Goal: Task Accomplishment & Management: Use online tool/utility

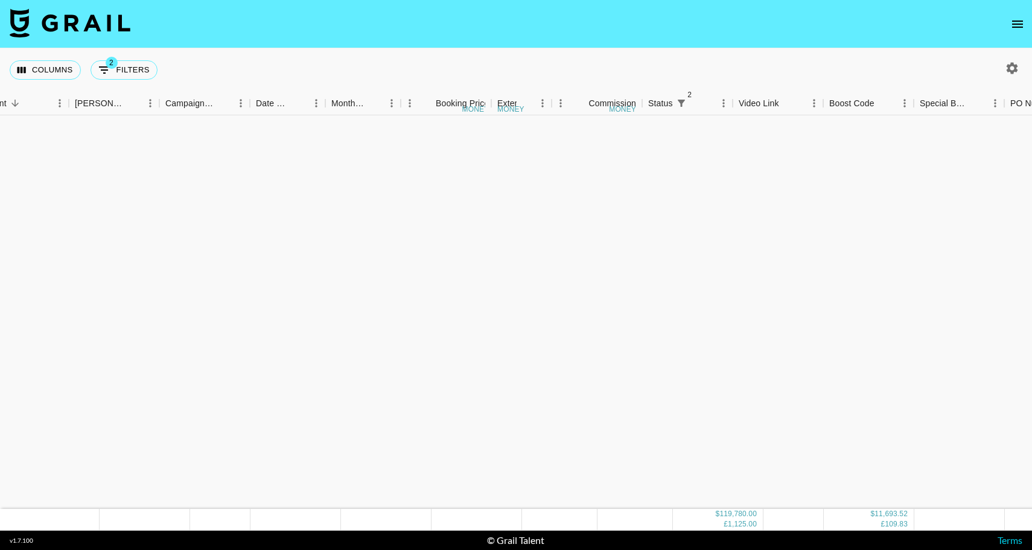
scroll to position [1510, 272]
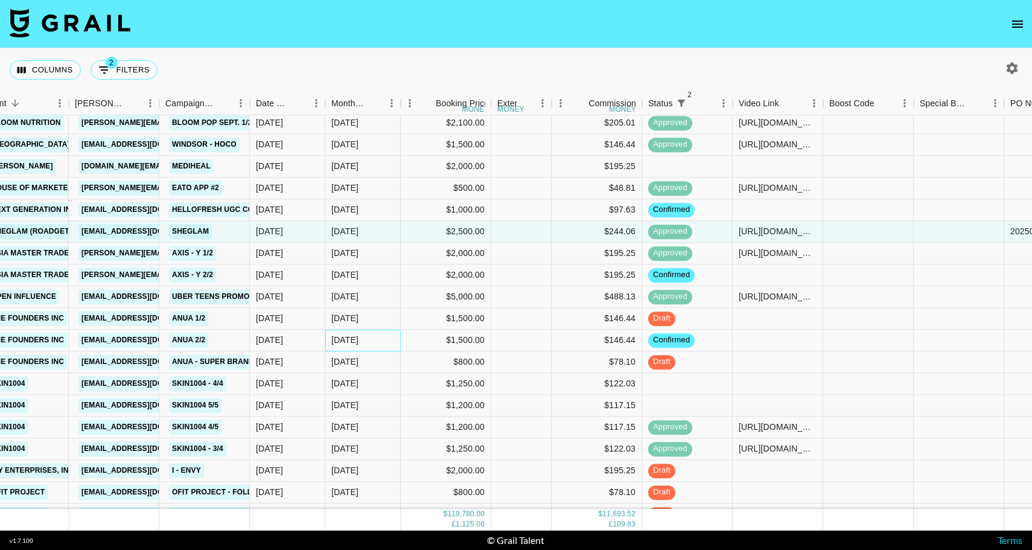
click at [363, 341] on div "[DATE]" at bounding box center [362, 340] width 75 height 22
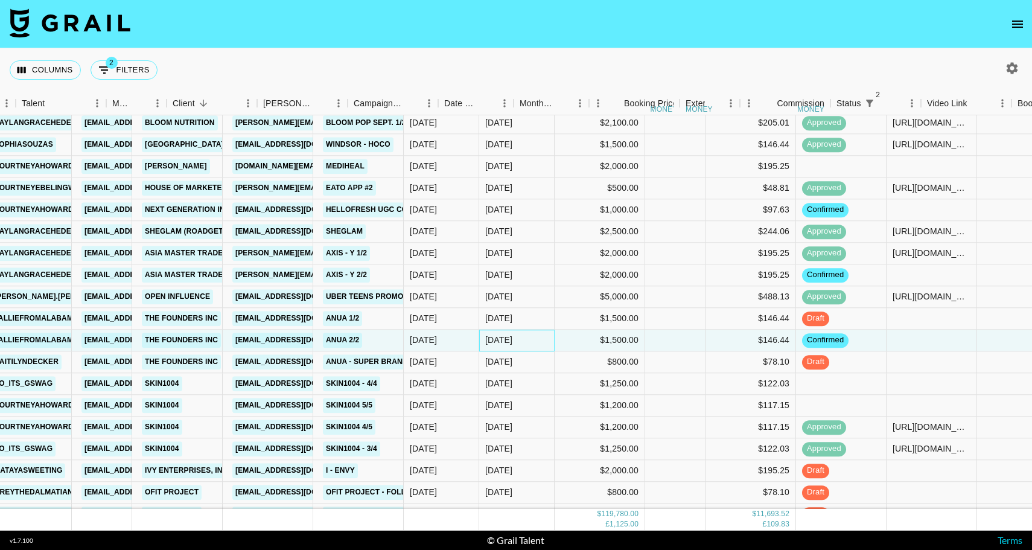
scroll to position [1510, 66]
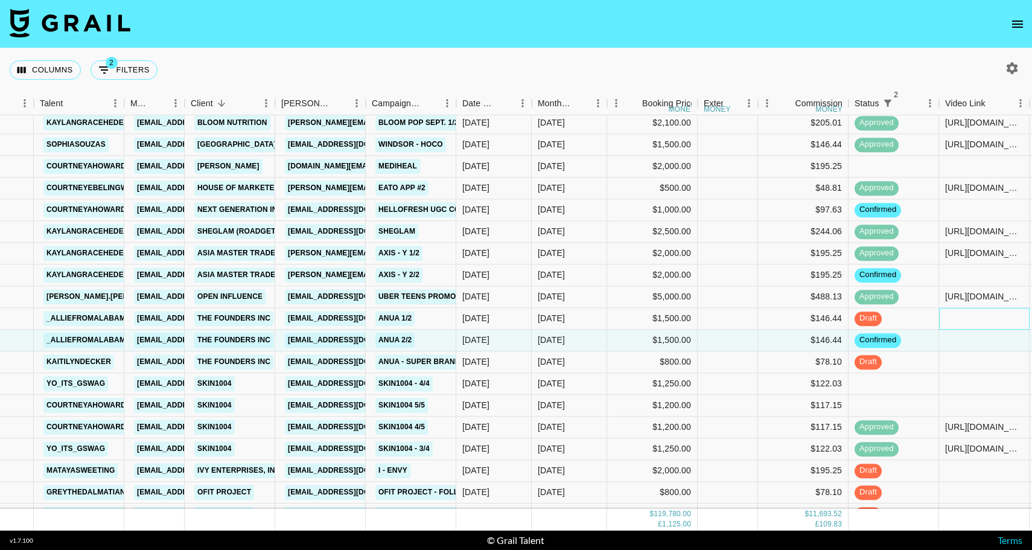
click at [968, 317] on div at bounding box center [984, 319] width 91 height 22
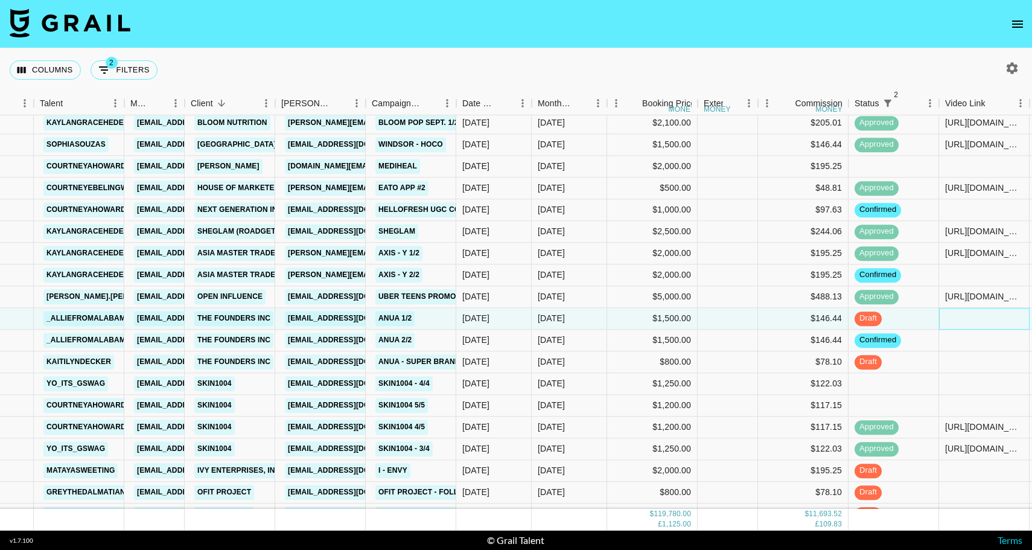
click at [968, 317] on div at bounding box center [984, 319] width 91 height 22
type input "[URL][DOMAIN_NAME]"
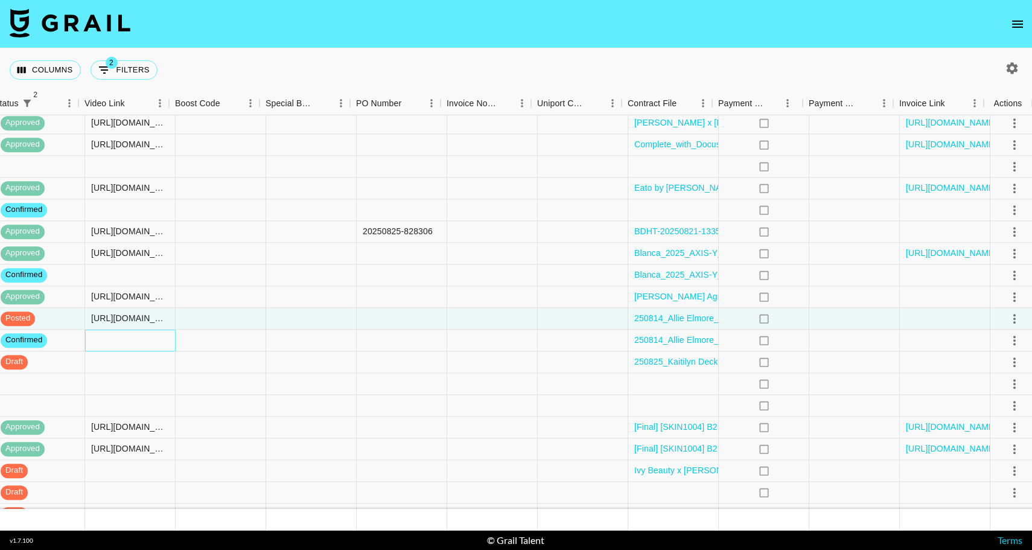
scroll to position [1510, 926]
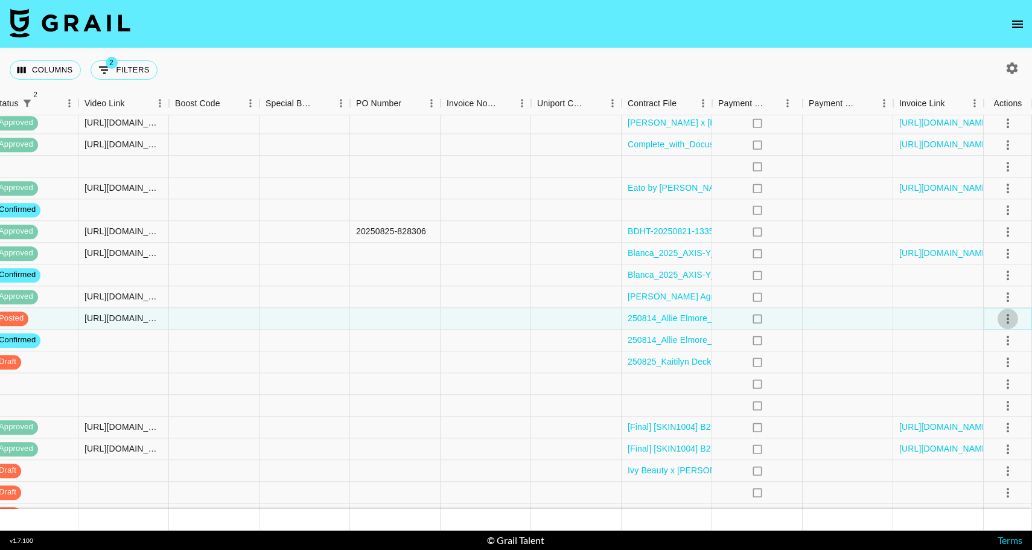
click at [1004, 319] on icon "select merge strategy" at bounding box center [1007, 318] width 14 height 14
click at [978, 437] on div "Approve" at bounding box center [981, 431] width 37 height 14
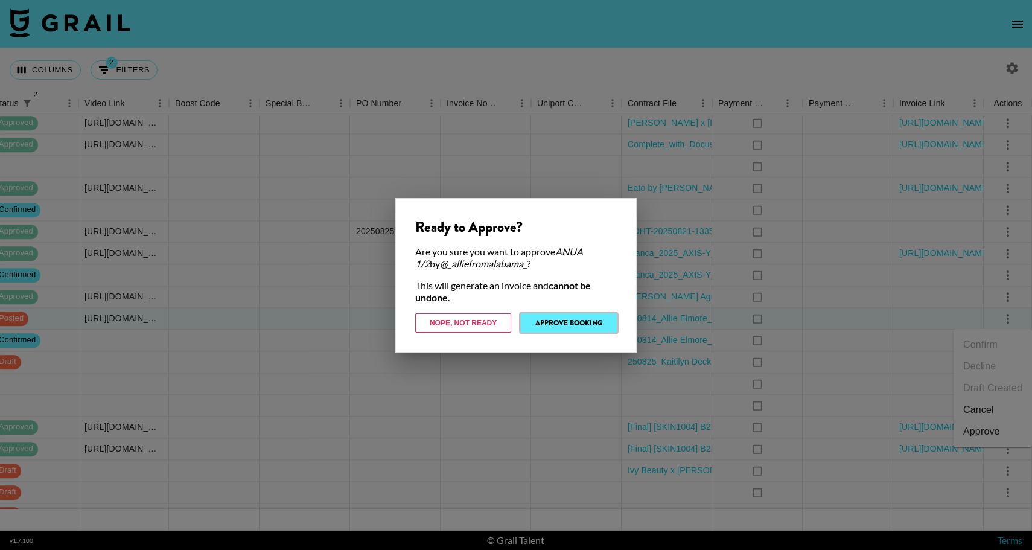
click at [573, 323] on button "Approve Booking" at bounding box center [569, 322] width 96 height 19
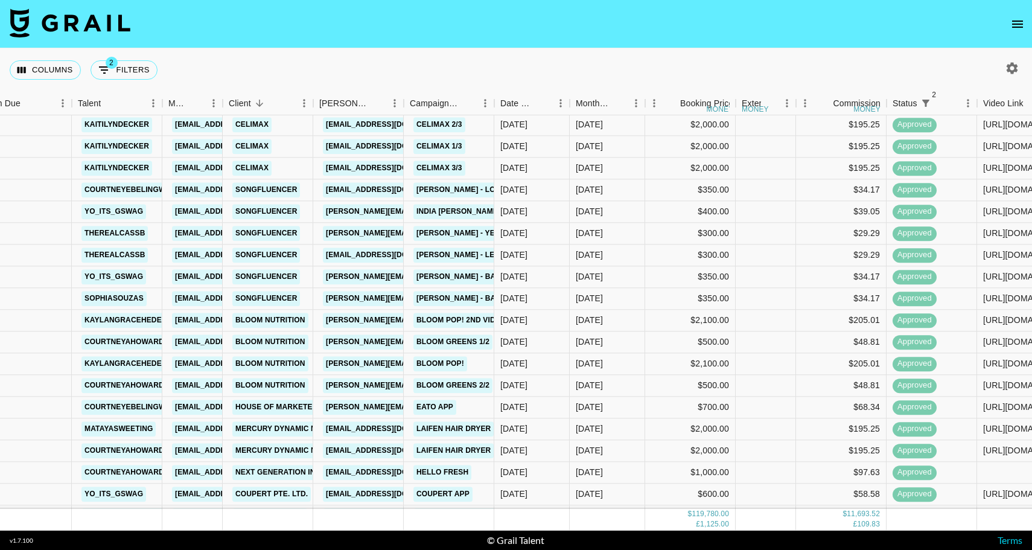
scroll to position [298, 28]
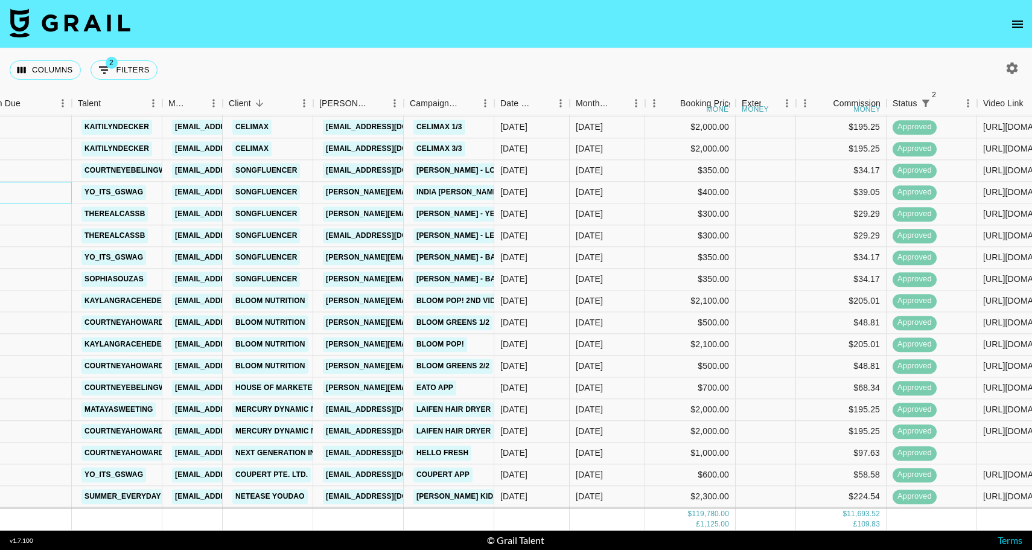
click at [59, 192] on div at bounding box center [22, 193] width 100 height 22
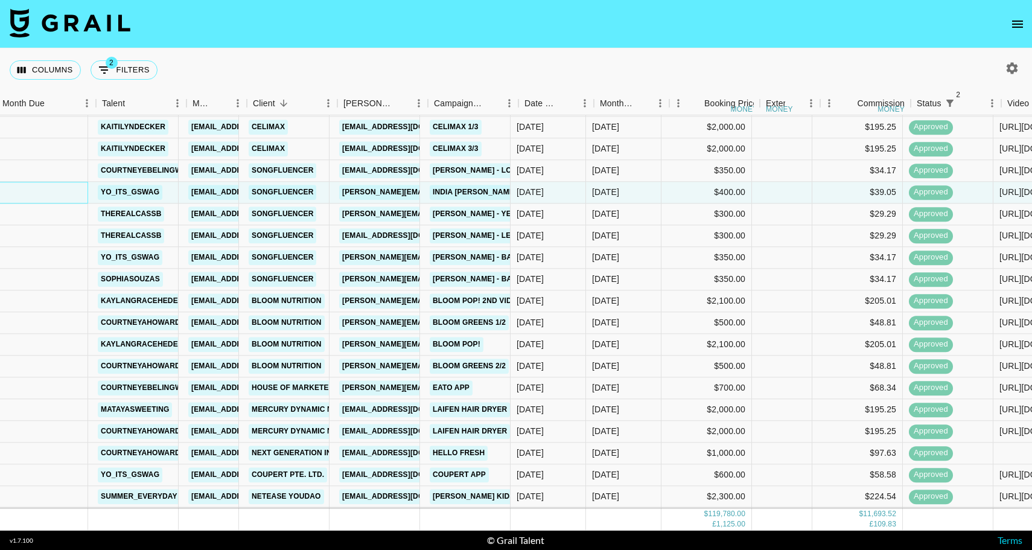
scroll to position [298, 0]
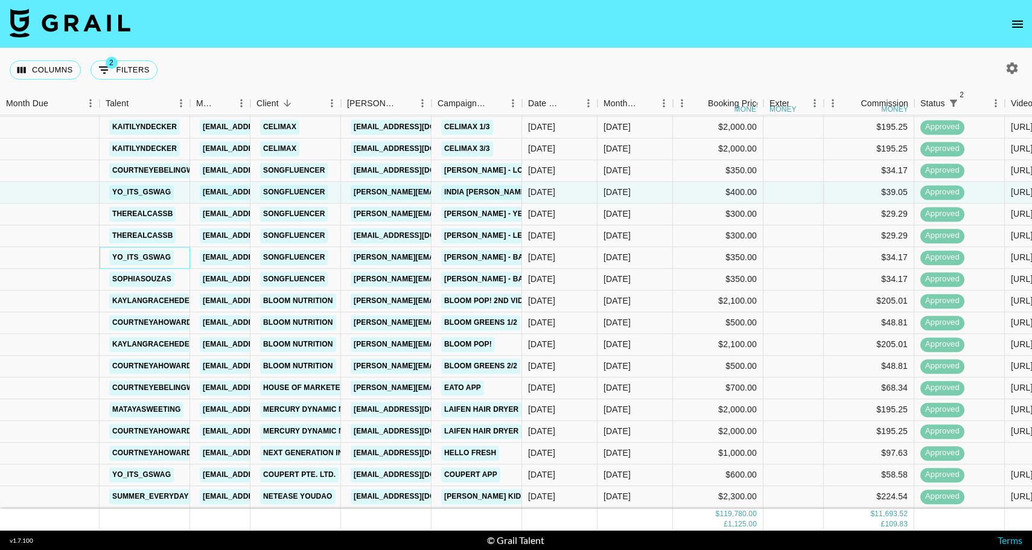
click at [183, 261] on div "yo_its_gswag" at bounding box center [145, 258] width 91 height 22
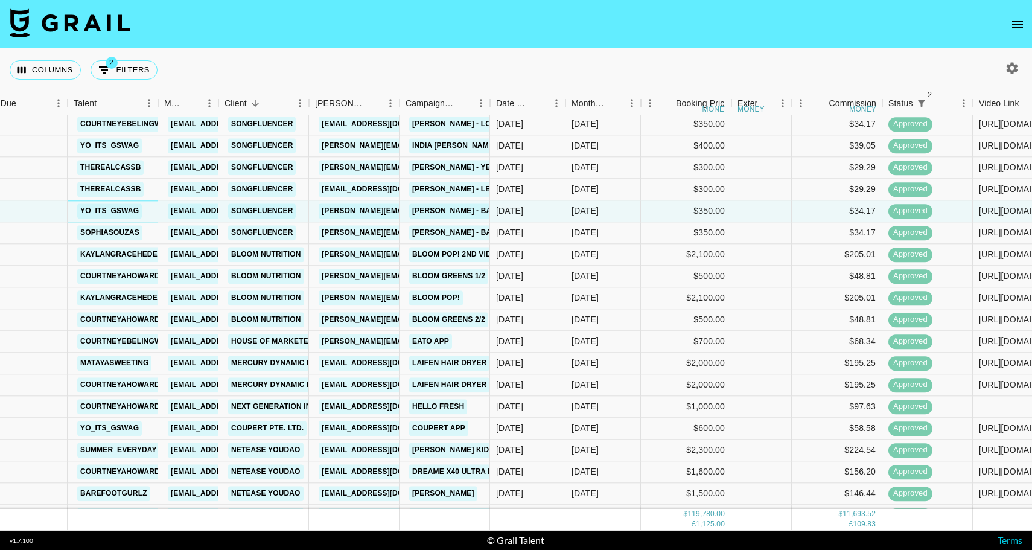
scroll to position [351, 32]
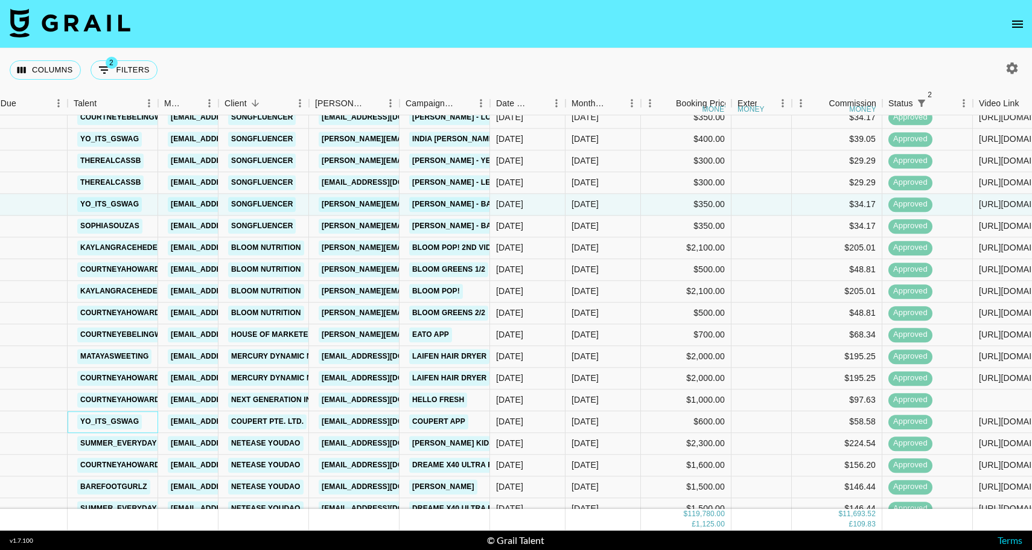
click at [144, 423] on div "yo_its_gswag" at bounding box center [110, 421] width 72 height 22
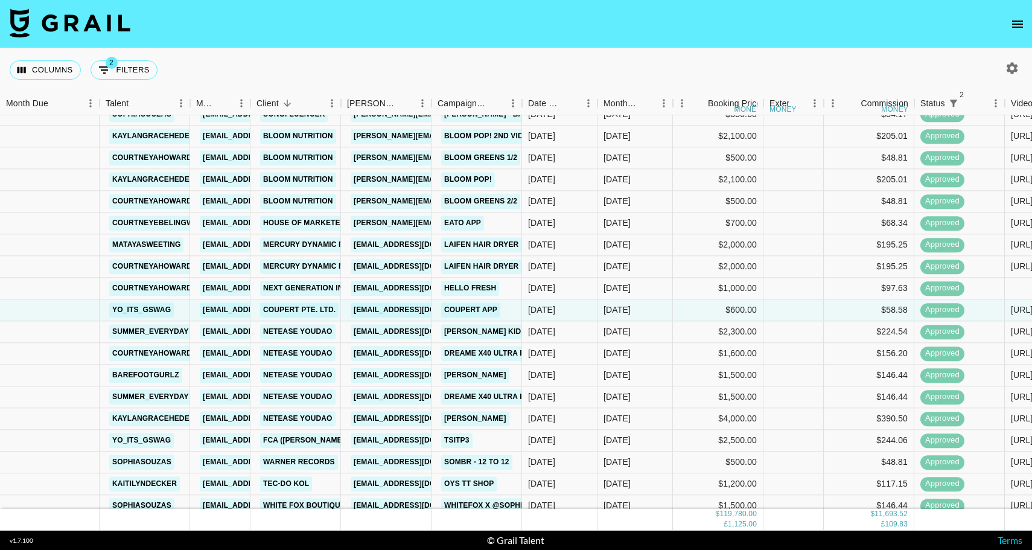
scroll to position [475, 0]
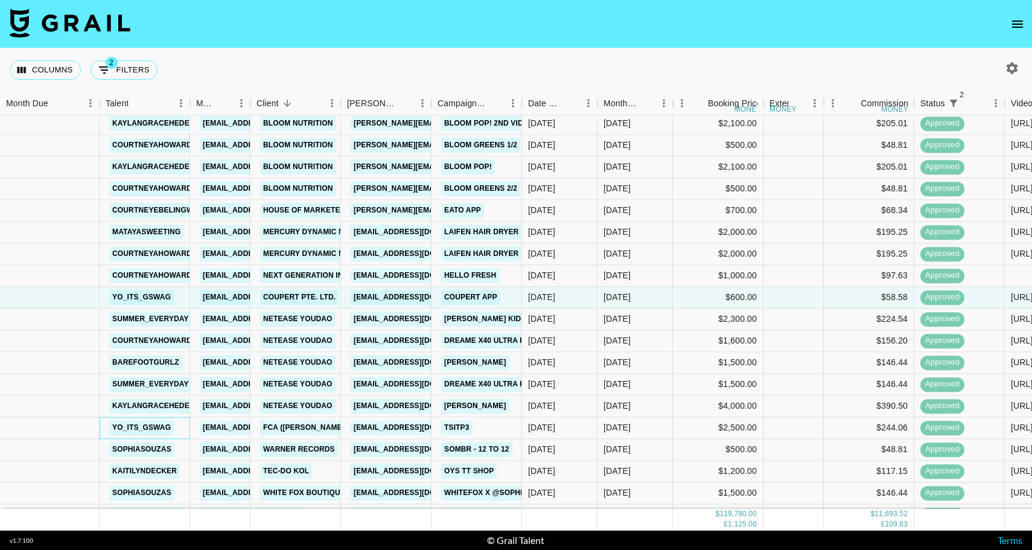
click at [185, 431] on div "yo_its_gswag" at bounding box center [145, 428] width 91 height 22
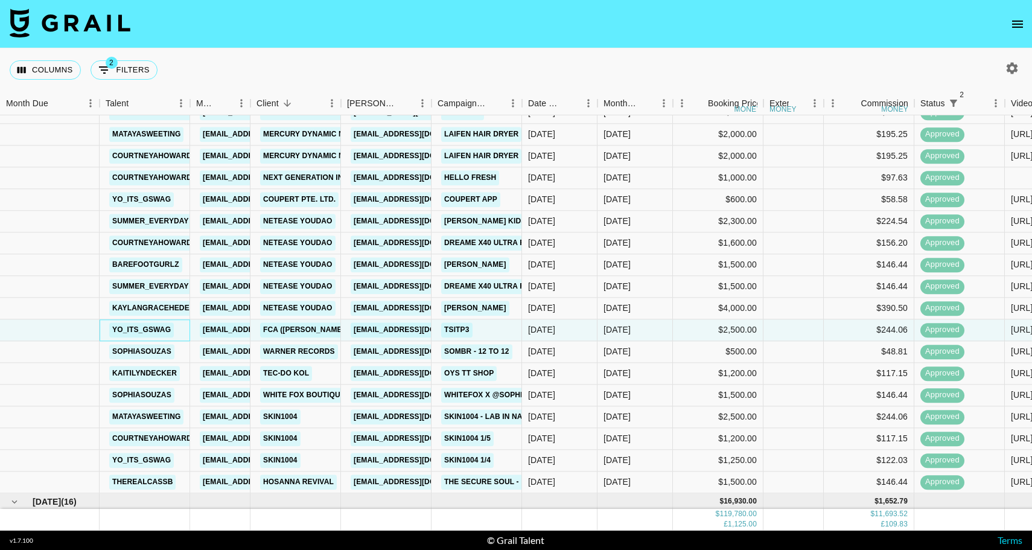
scroll to position [579, 0]
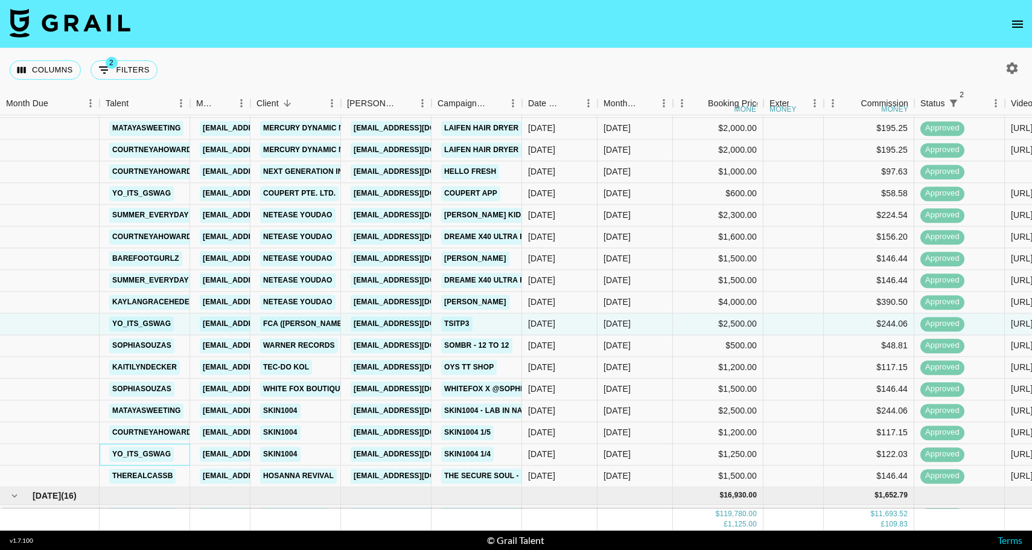
click at [187, 458] on div "yo_its_gswag" at bounding box center [145, 454] width 91 height 22
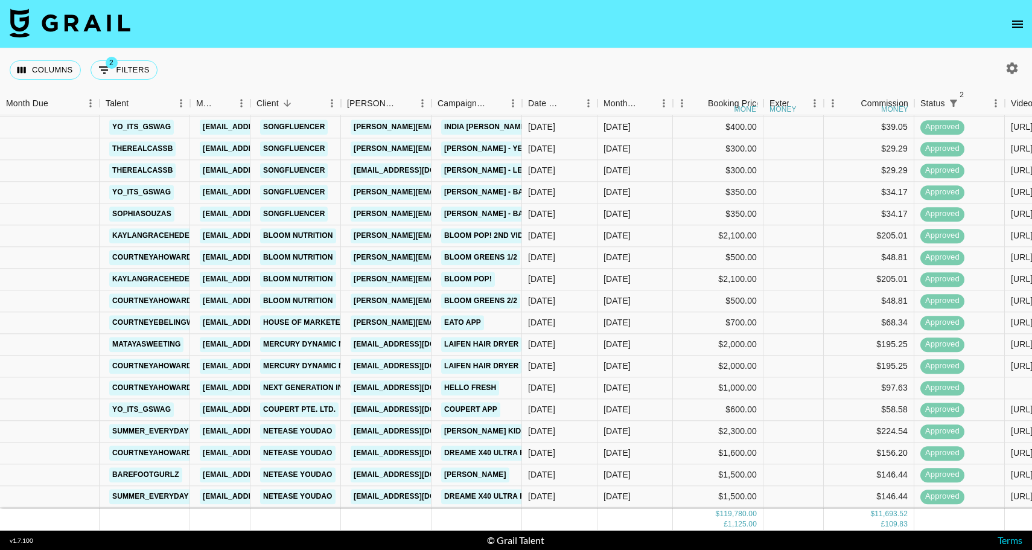
scroll to position [373, 0]
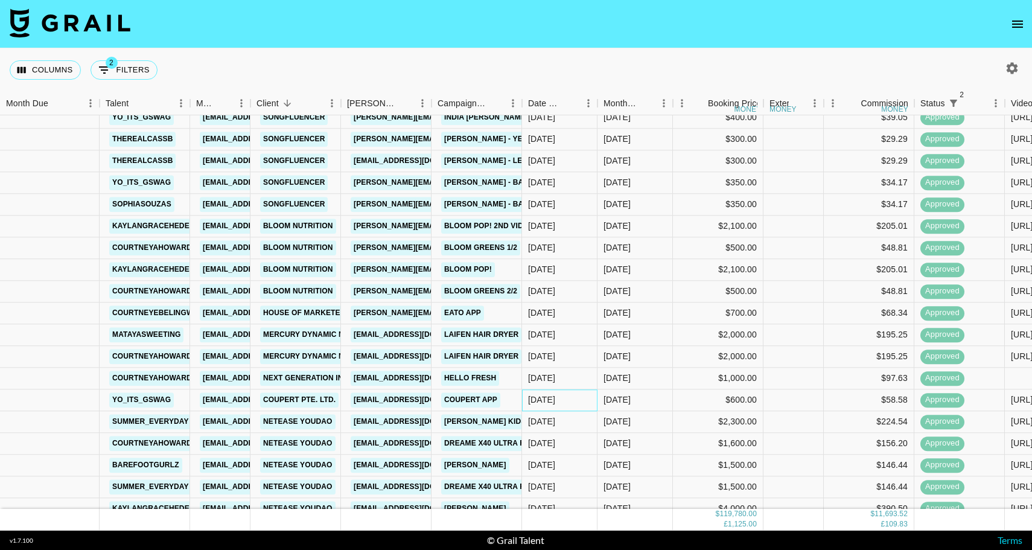
click at [583, 399] on div "[DATE]" at bounding box center [559, 400] width 75 height 22
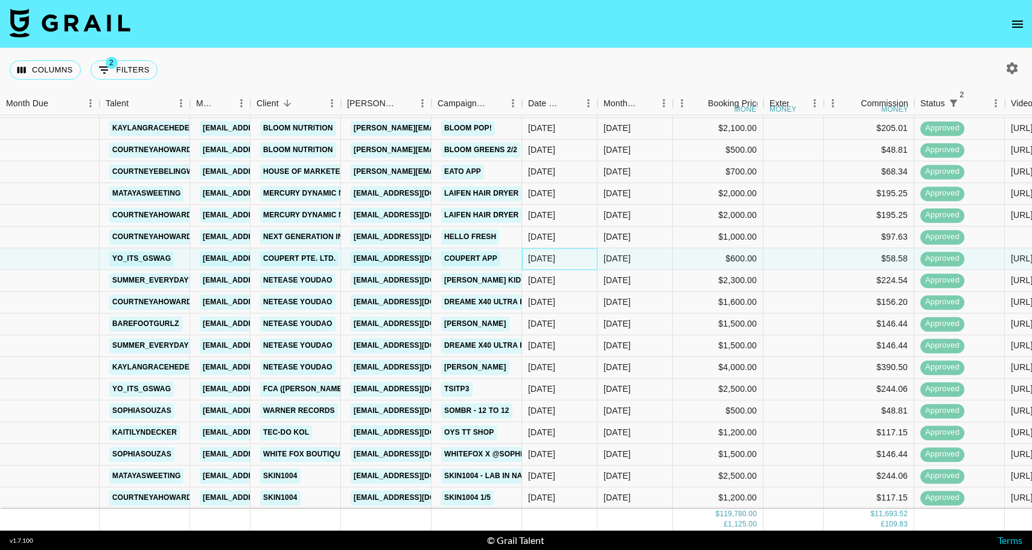
scroll to position [518, 0]
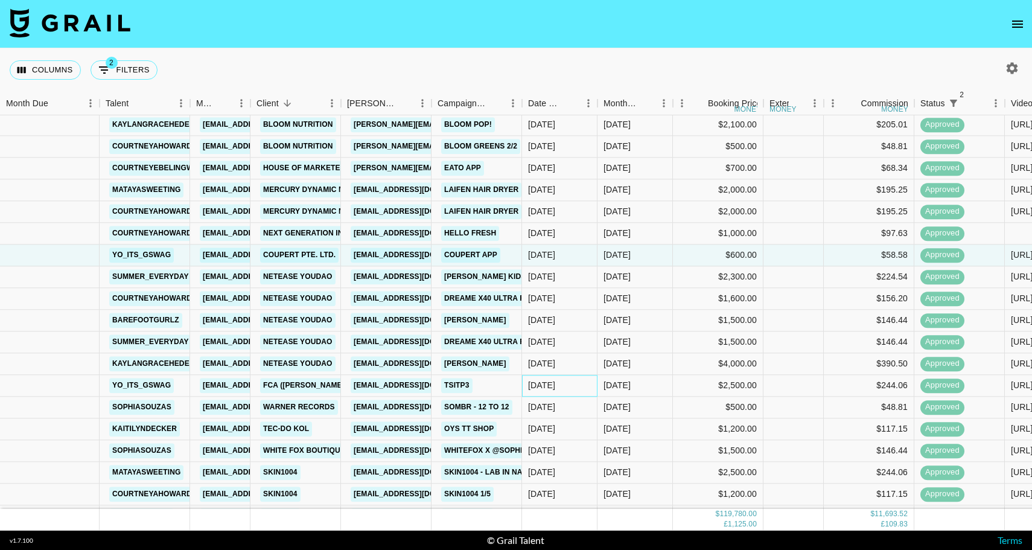
click at [585, 380] on div "[DATE]" at bounding box center [559, 386] width 75 height 22
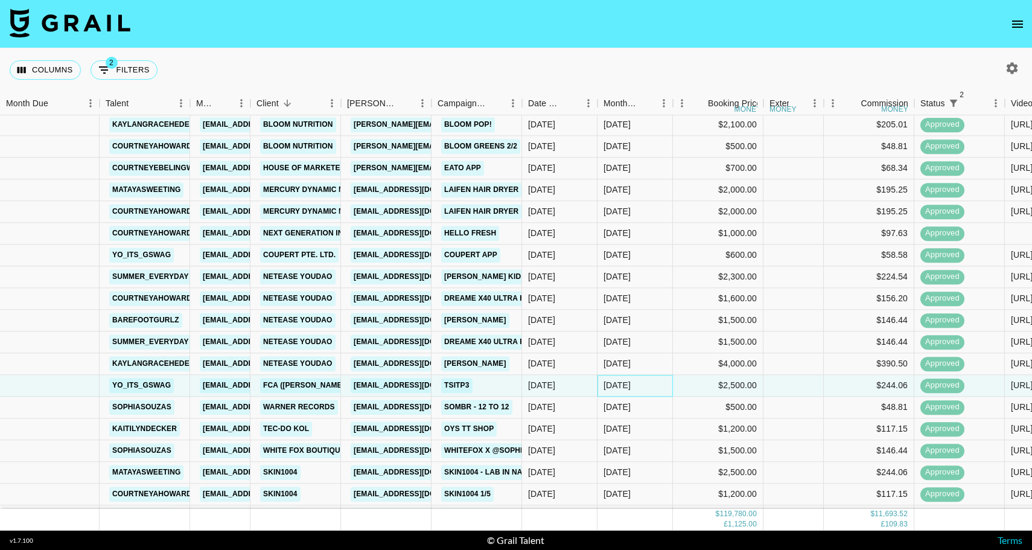
click at [670, 378] on div "[DATE]" at bounding box center [634, 386] width 75 height 22
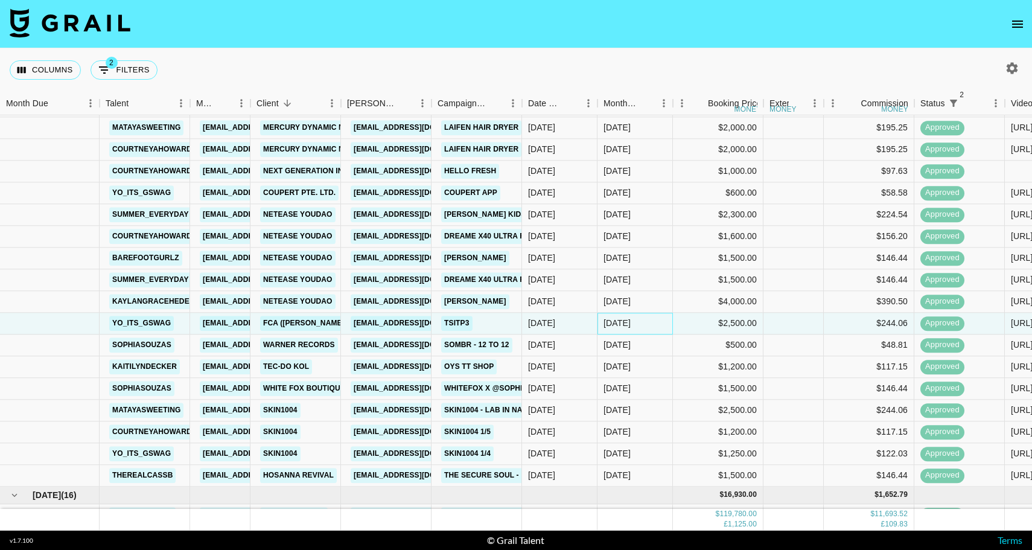
scroll to position [587, 0]
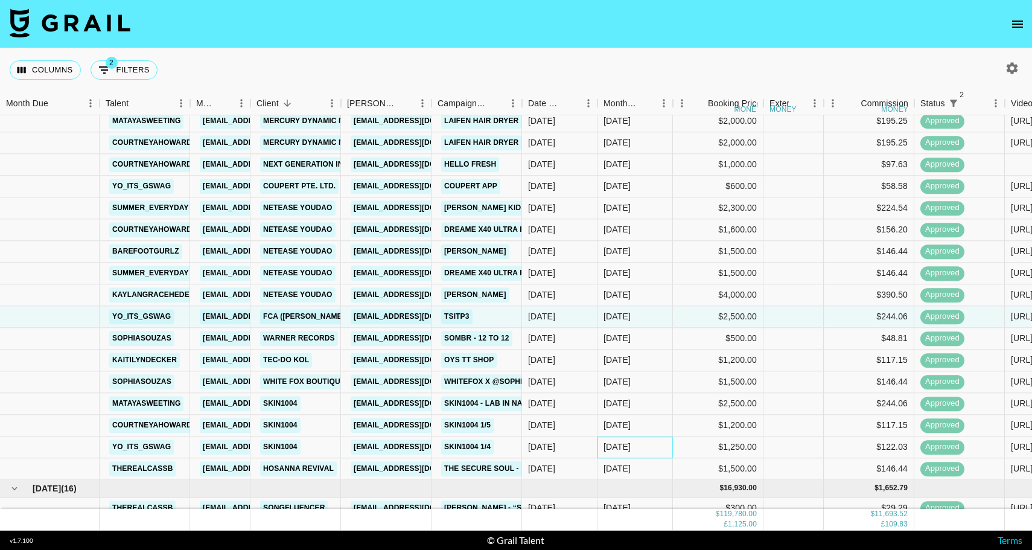
click at [661, 441] on div "[DATE]" at bounding box center [634, 447] width 75 height 22
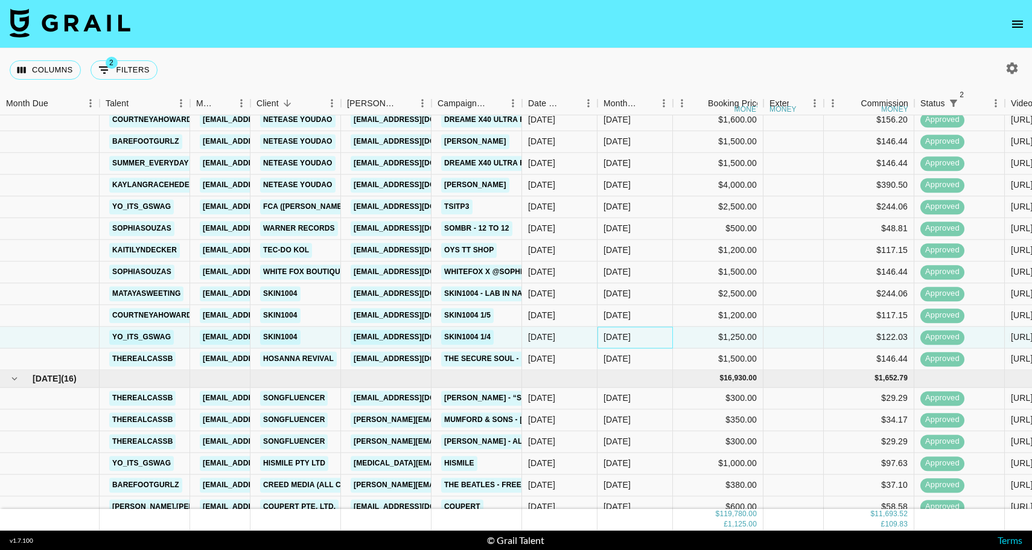
scroll to position [867, 0]
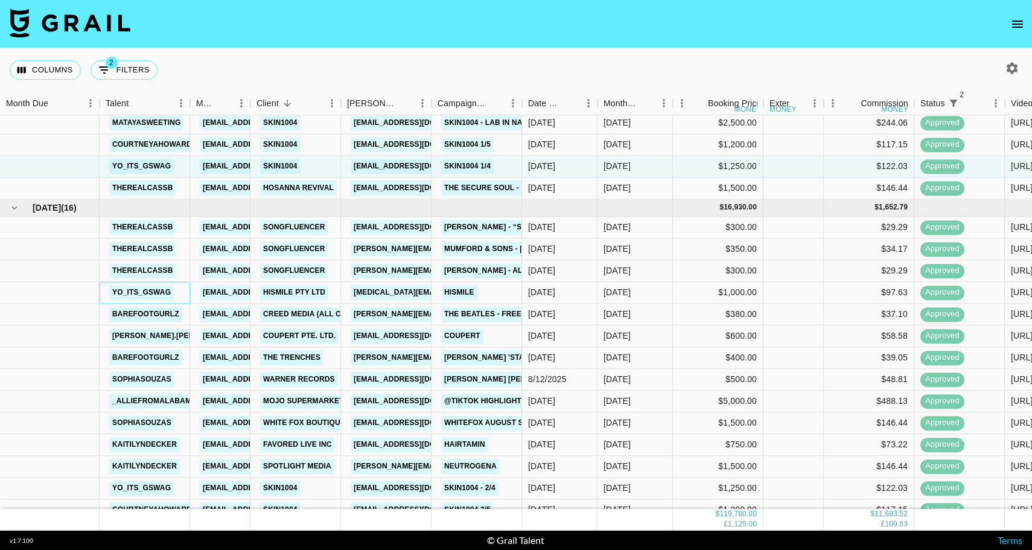
click at [182, 294] on div "yo_its_gswag" at bounding box center [145, 293] width 91 height 22
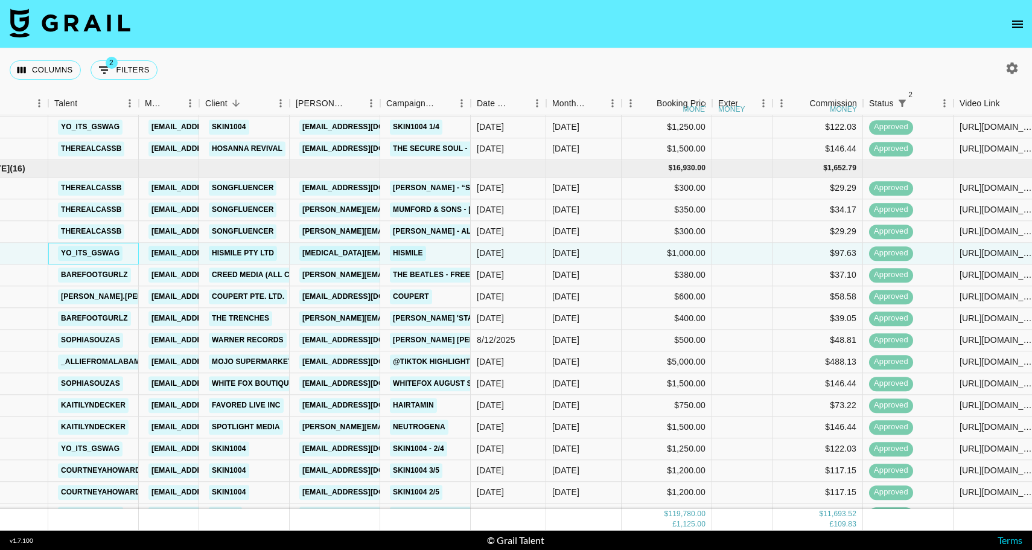
scroll to position [909, 51]
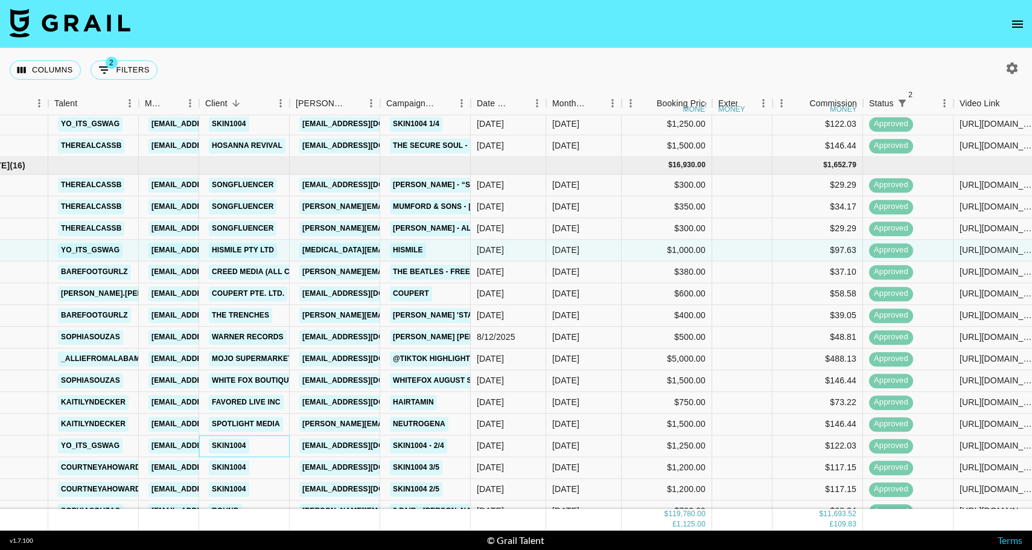
click at [261, 445] on div "SKIN1004" at bounding box center [244, 446] width 91 height 22
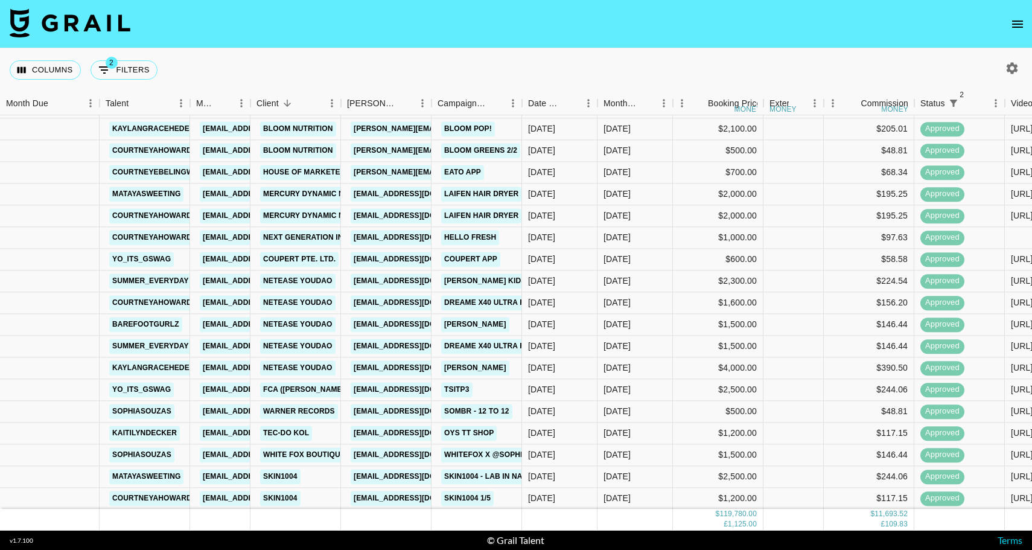
scroll to position [515, 0]
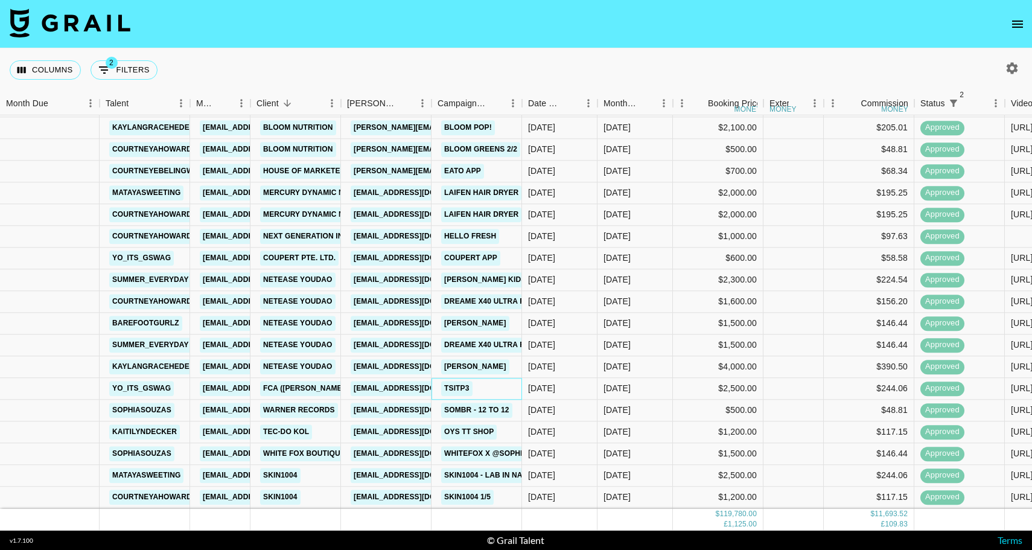
click at [494, 386] on div "TSITP3" at bounding box center [476, 389] width 91 height 22
